Goal: Transaction & Acquisition: Book appointment/travel/reservation

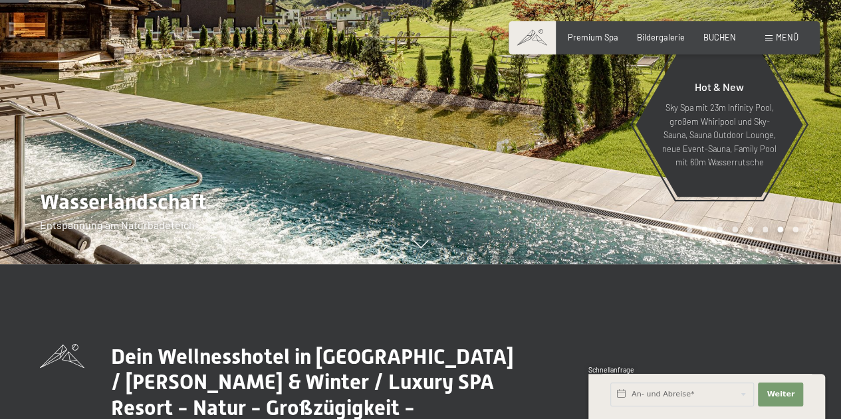
scroll to position [203, 0]
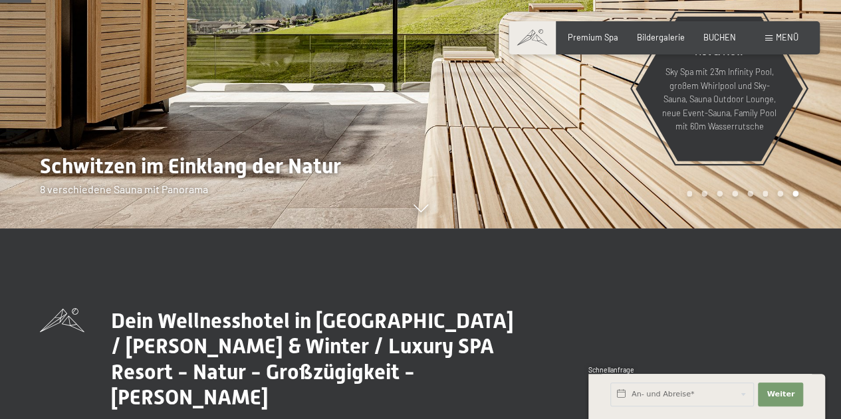
click at [613, 157] on div at bounding box center [631, 13] width 421 height 432
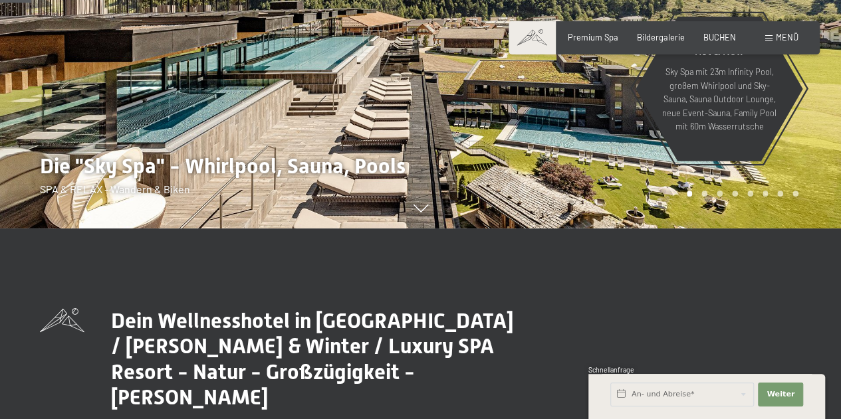
click at [613, 157] on div at bounding box center [631, 13] width 421 height 432
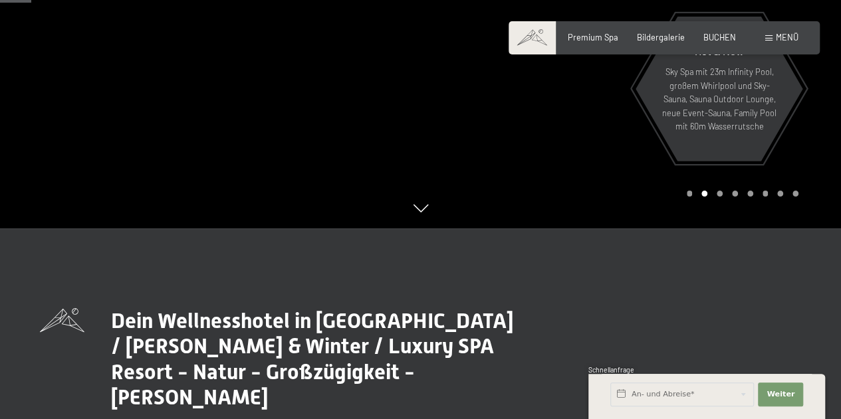
click at [613, 157] on div at bounding box center [631, 13] width 421 height 432
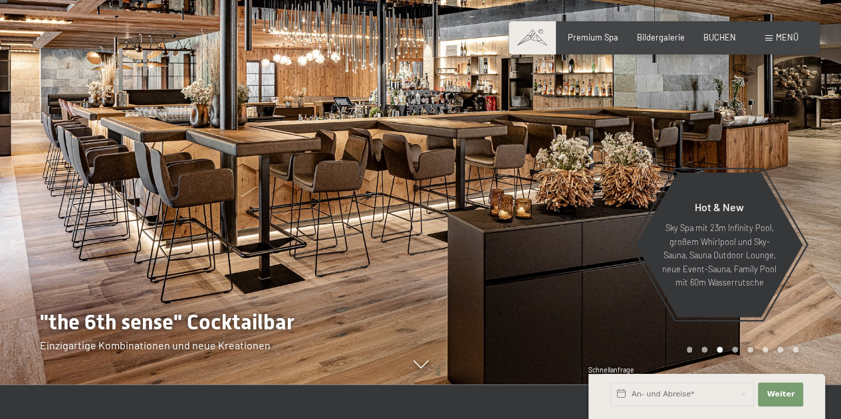
scroll to position [47, 0]
click at [613, 157] on div at bounding box center [631, 169] width 421 height 432
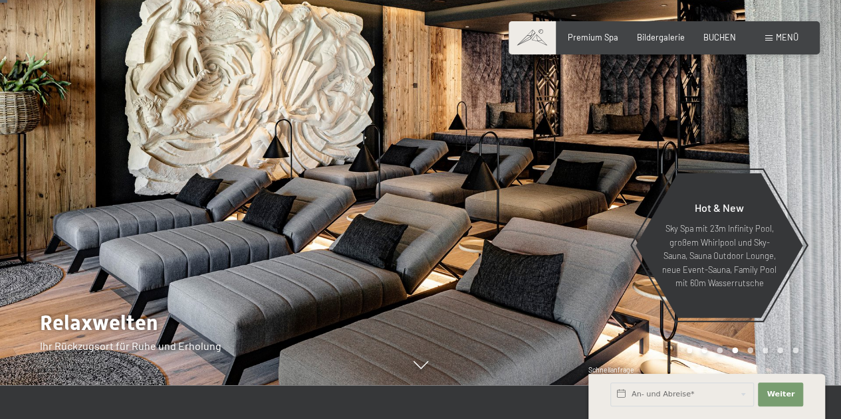
click at [613, 157] on div at bounding box center [631, 169] width 421 height 432
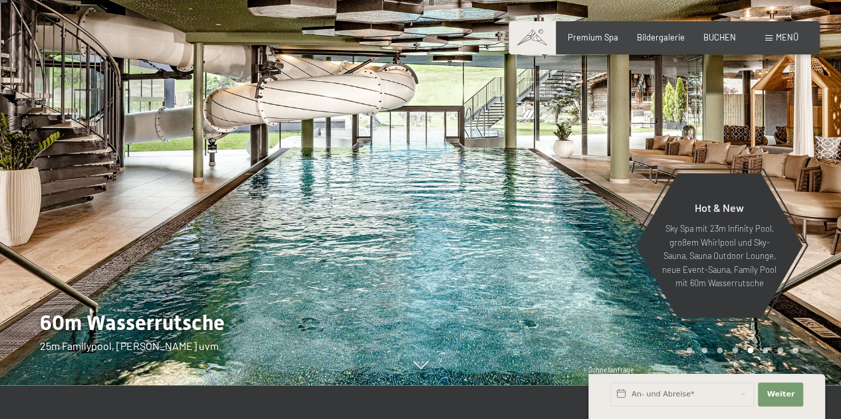
click at [613, 157] on div at bounding box center [631, 169] width 421 height 432
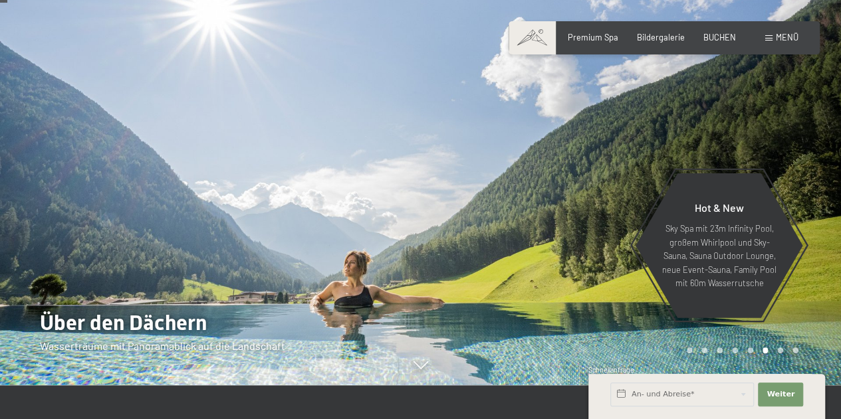
click at [613, 157] on div at bounding box center [631, 169] width 421 height 432
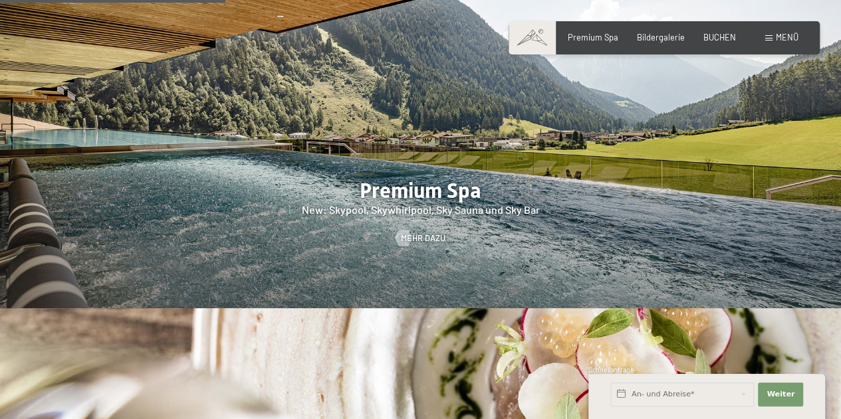
scroll to position [1452, 0]
click at [421, 232] on span "Mehr dazu" at bounding box center [436, 238] width 45 height 12
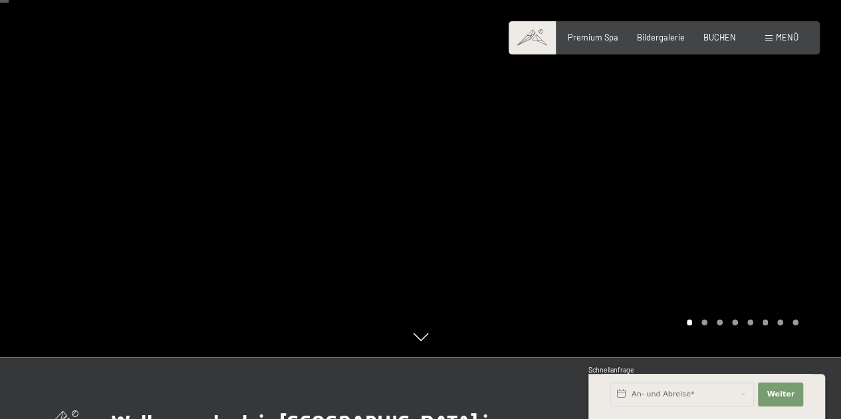
scroll to position [72, 0]
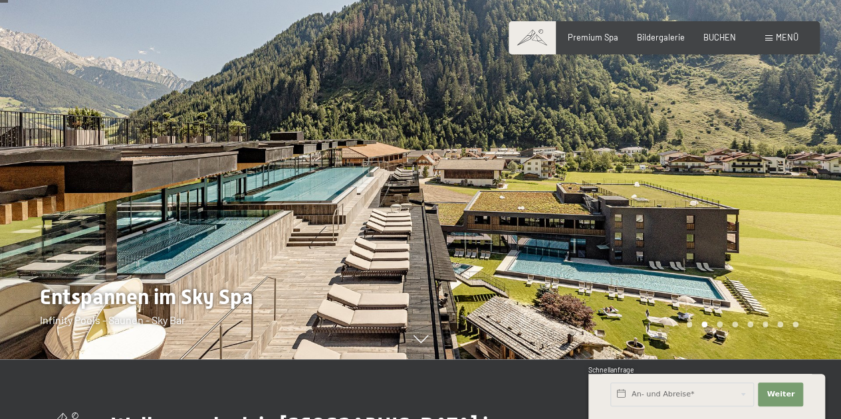
click at [421, 183] on div at bounding box center [631, 144] width 421 height 432
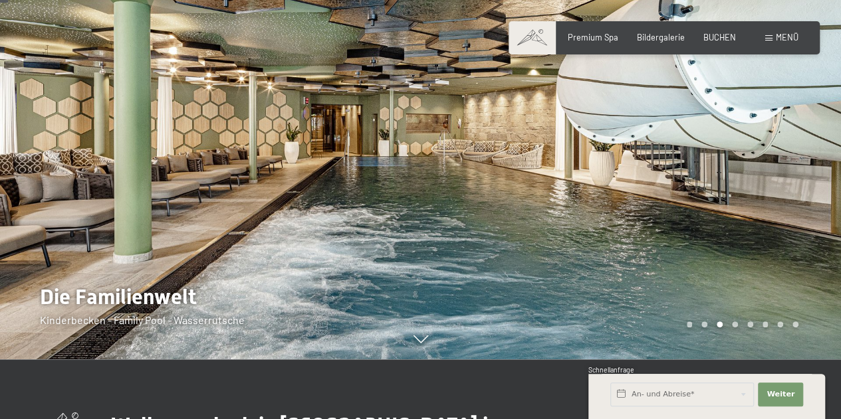
click at [421, 183] on div at bounding box center [631, 144] width 421 height 432
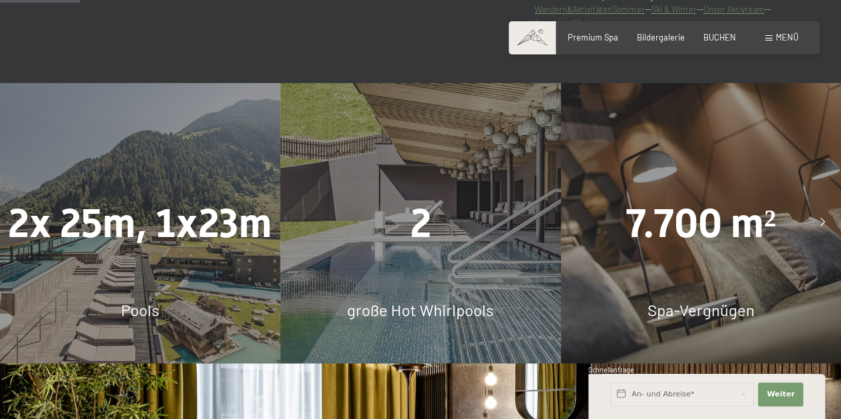
scroll to position [755, 0]
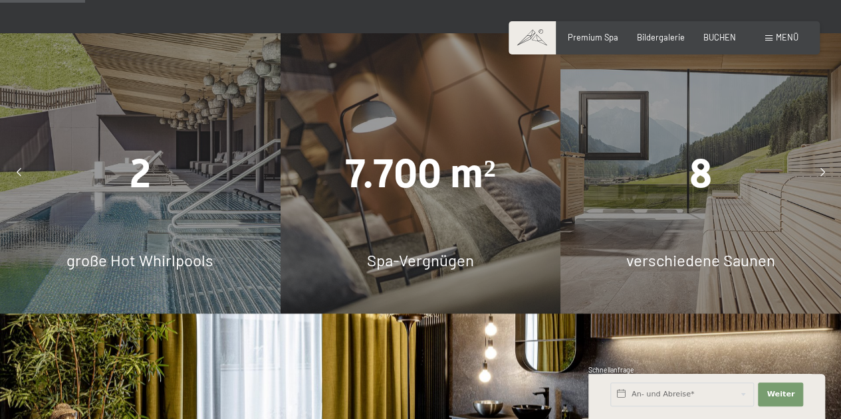
click at [11, 161] on div at bounding box center [18, 173] width 27 height 27
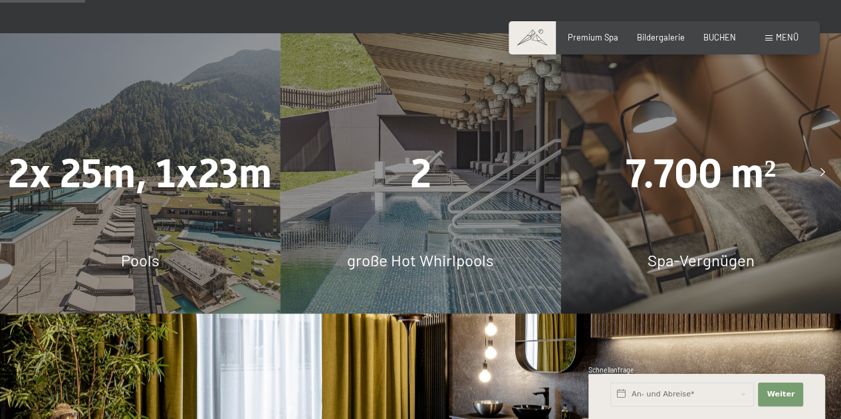
click at [92, 183] on div "2x 25m, 1x23m" at bounding box center [140, 173] width 280 height 56
click at [143, 150] on span "2x 25m, 1x23m" at bounding box center [140, 173] width 264 height 47
click at [140, 250] on span "Pools" at bounding box center [140, 259] width 39 height 19
click at [133, 256] on div "Pools" at bounding box center [140, 260] width 280 height 23
click at [138, 208] on div "2x 25m, 1x23m Pools" at bounding box center [140, 173] width 280 height 280
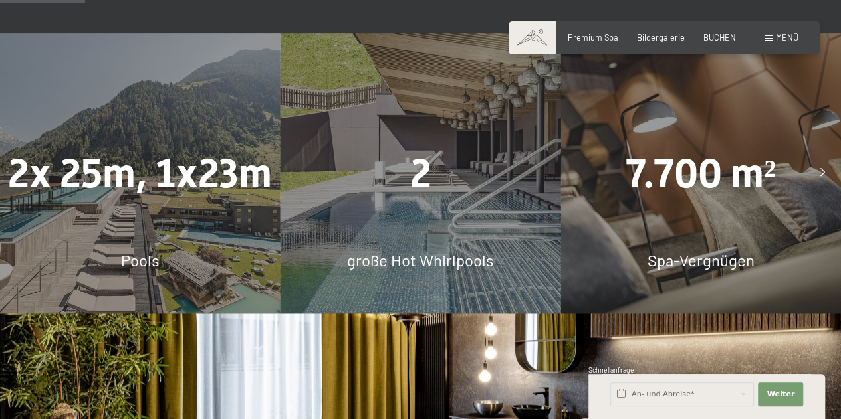
click at [156, 152] on span "2x 25m, 1x23m" at bounding box center [140, 173] width 264 height 47
click at [473, 189] on div "2 große Hot Whirlpools" at bounding box center [420, 173] width 280 height 280
click at [626, 207] on div "7.700 m² Spa-Vergnügen" at bounding box center [700, 173] width 280 height 280
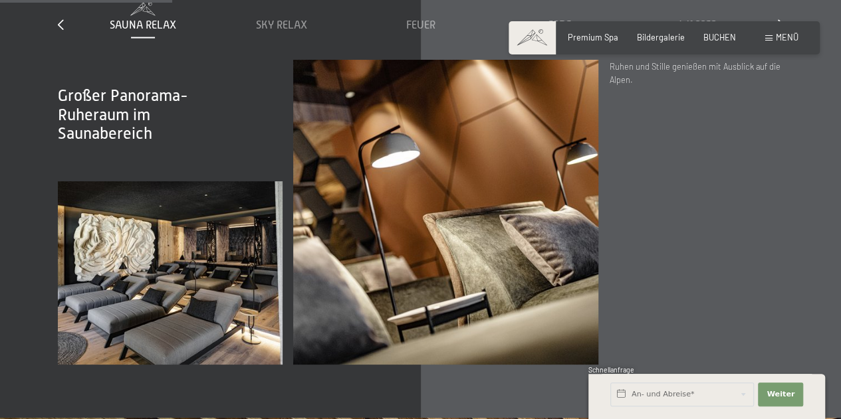
scroll to position [1463, 0]
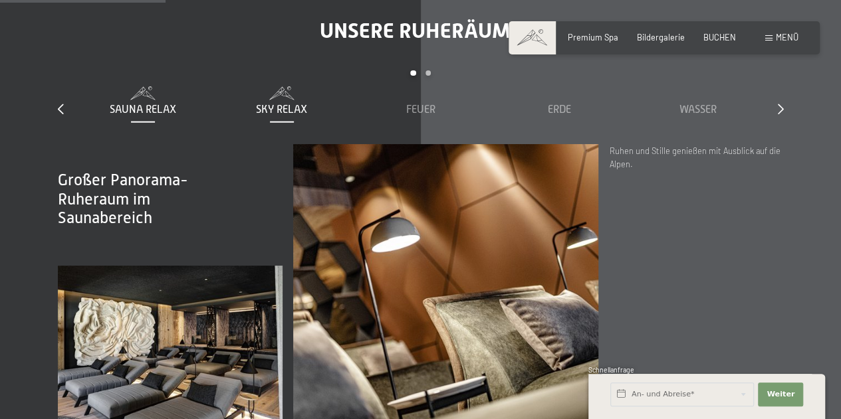
click at [305, 104] on span "Sky Relax" at bounding box center [281, 110] width 51 height 12
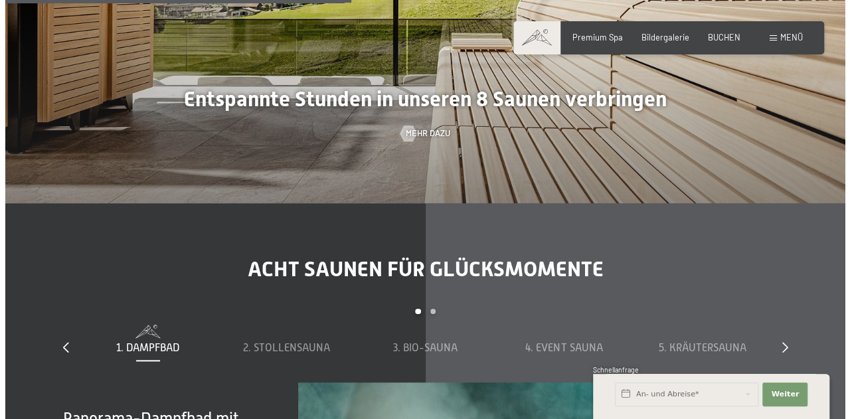
scroll to position [3082, 0]
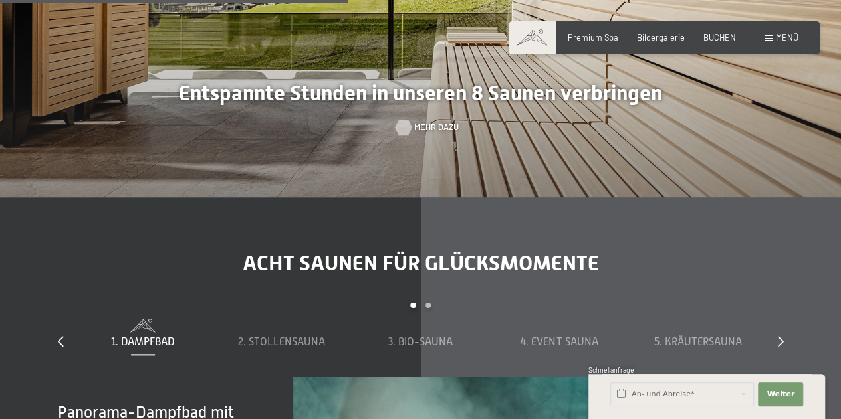
click at [408, 120] on div at bounding box center [403, 128] width 9 height 16
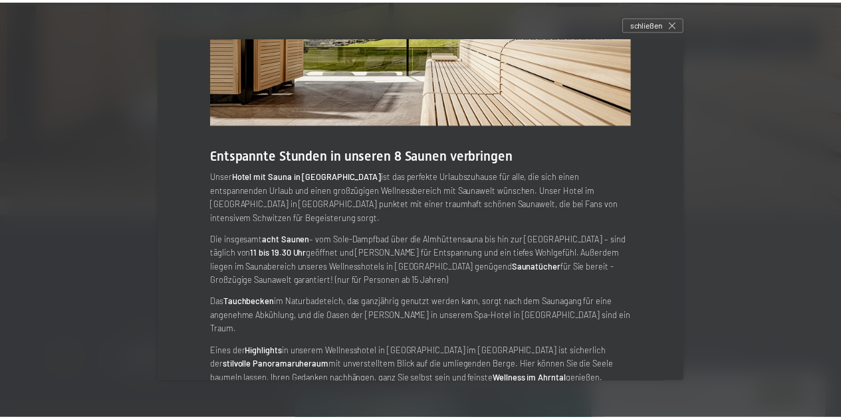
scroll to position [0, 0]
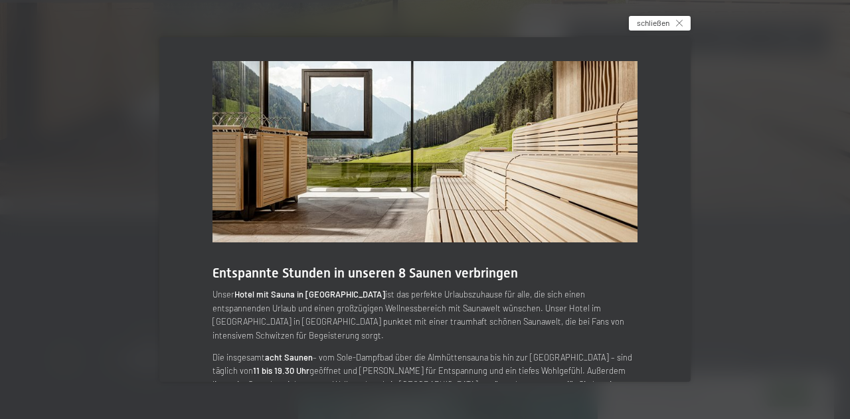
click at [661, 25] on span "schließen" at bounding box center [653, 22] width 33 height 11
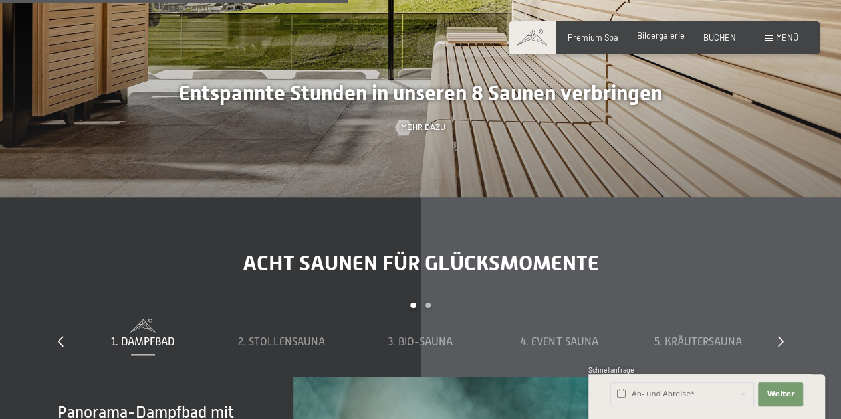
click at [667, 37] on span "Bildergalerie" at bounding box center [661, 35] width 48 height 11
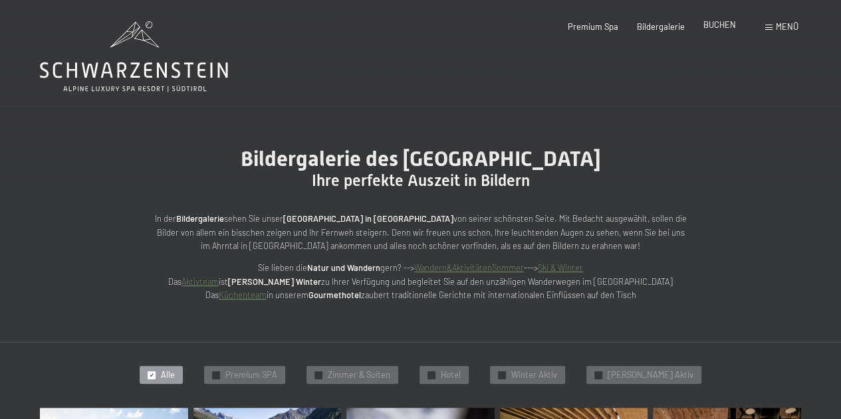
drag, startPoint x: 715, startPoint y: 39, endPoint x: 716, endPoint y: 31, distance: 7.4
click at [716, 31] on div "Buchen Anfragen Premium Spa Bildergalerie BUCHEN Menü DE IT EN Gutschein Bilder…" at bounding box center [664, 27] width 268 height 12
click at [716, 31] on div "Premium Spa Bildergalerie BUCHEN" at bounding box center [642, 27] width 225 height 12
click at [718, 25] on span "BUCHEN" at bounding box center [719, 24] width 33 height 11
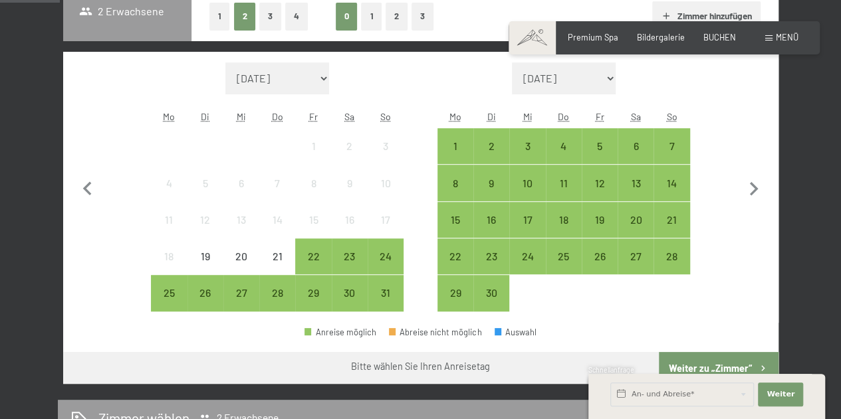
scroll to position [328, 0]
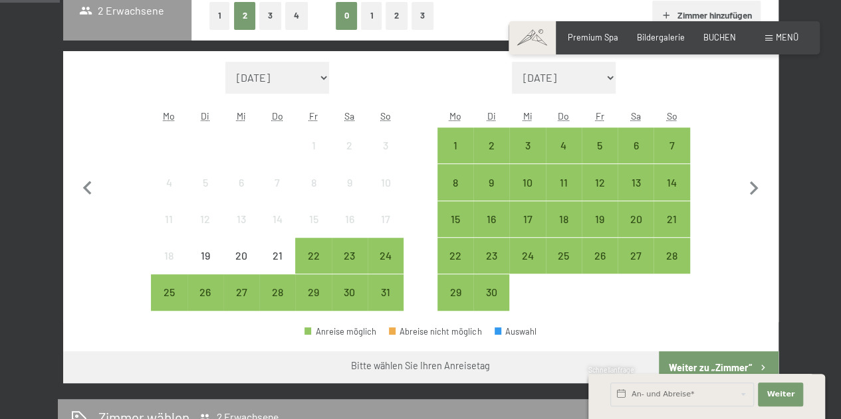
click at [582, 86] on select "September 2025 Oktober 2025 November 2025 Dezember 2025 Januar 2026 Februar 202…" at bounding box center [564, 78] width 104 height 32
select select "2025-09-01"
select select "2025-10-01"
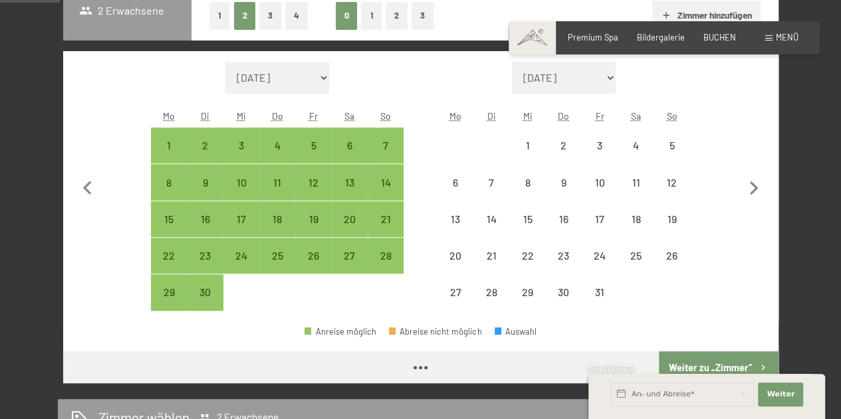
select select "2025-09-01"
select select "2025-10-01"
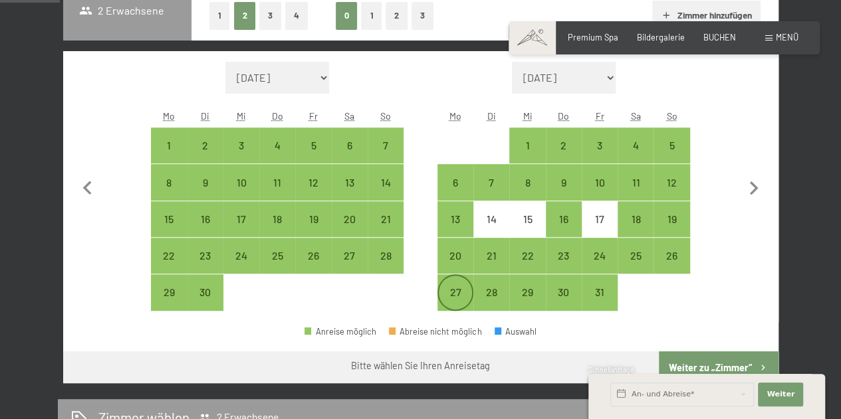
click at [449, 285] on div "27" at bounding box center [455, 292] width 33 height 33
select select "2025-09-01"
select select "2025-10-01"
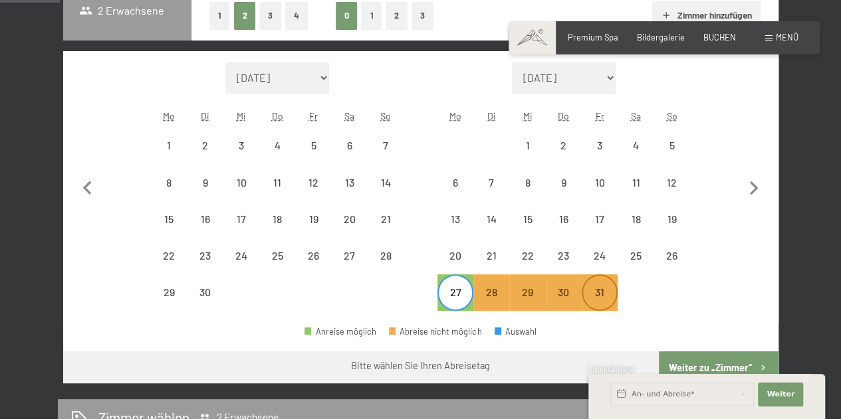
click at [603, 290] on div "31" at bounding box center [599, 303] width 33 height 33
select select "2025-09-01"
select select "2025-10-01"
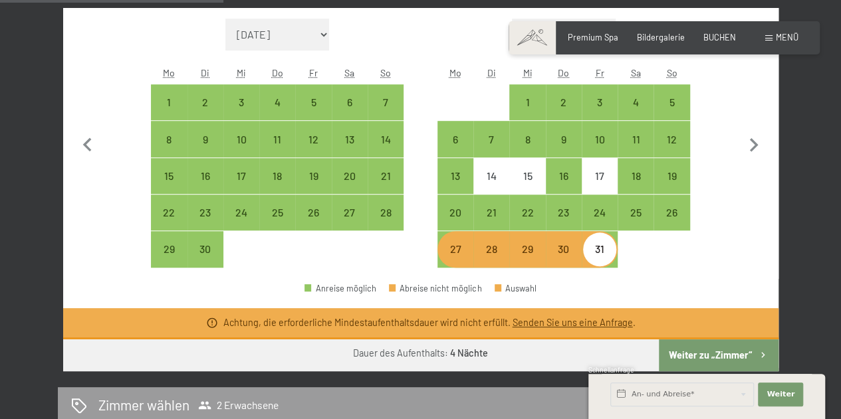
scroll to position [372, 0]
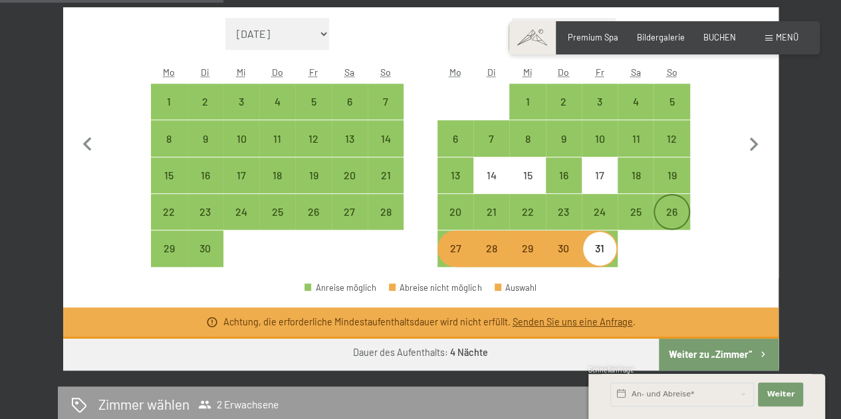
click at [664, 205] on div "26" at bounding box center [670, 211] width 33 height 33
select select "2025-09-01"
select select "2025-10-01"
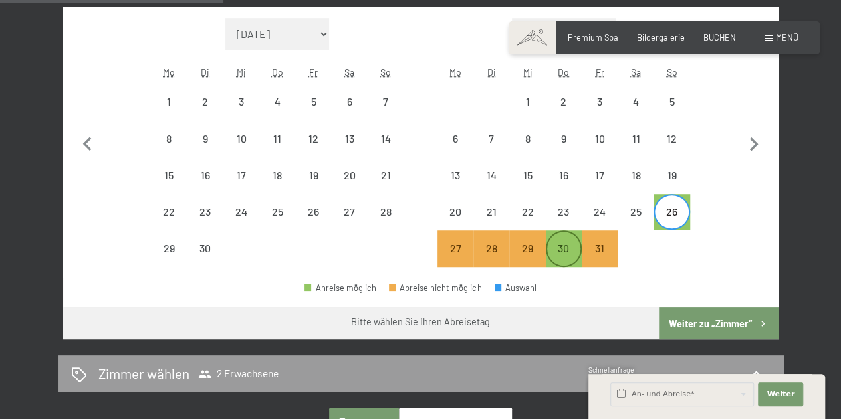
click at [567, 250] on div "30" at bounding box center [563, 259] width 33 height 33
select select "2025-09-01"
select select "2025-10-01"
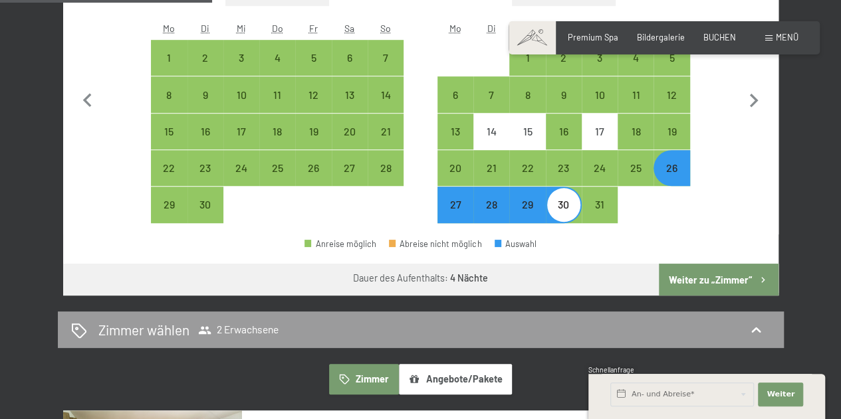
scroll to position [417, 0]
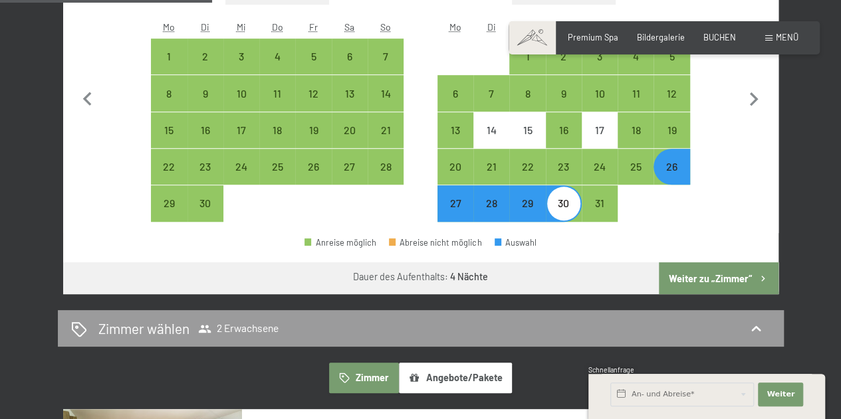
click at [716, 279] on button "Weiter zu „Zimmer“" at bounding box center [717, 278] width 119 height 32
select select "2025-09-01"
select select "2025-10-01"
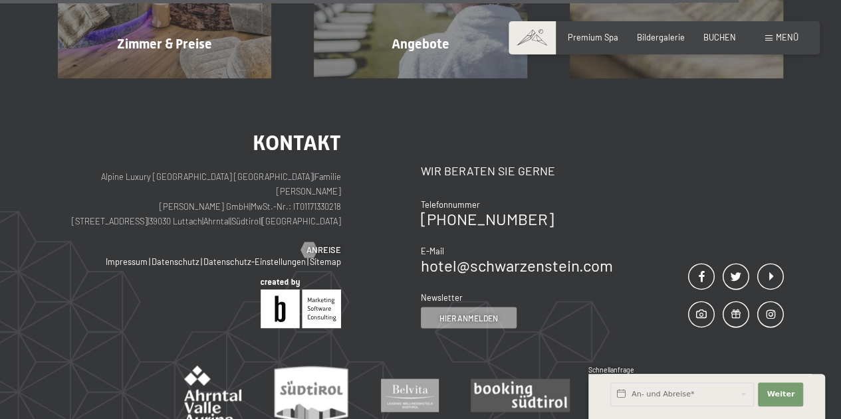
scroll to position [1140, 0]
